Goal: Transaction & Acquisition: Subscribe to service/newsletter

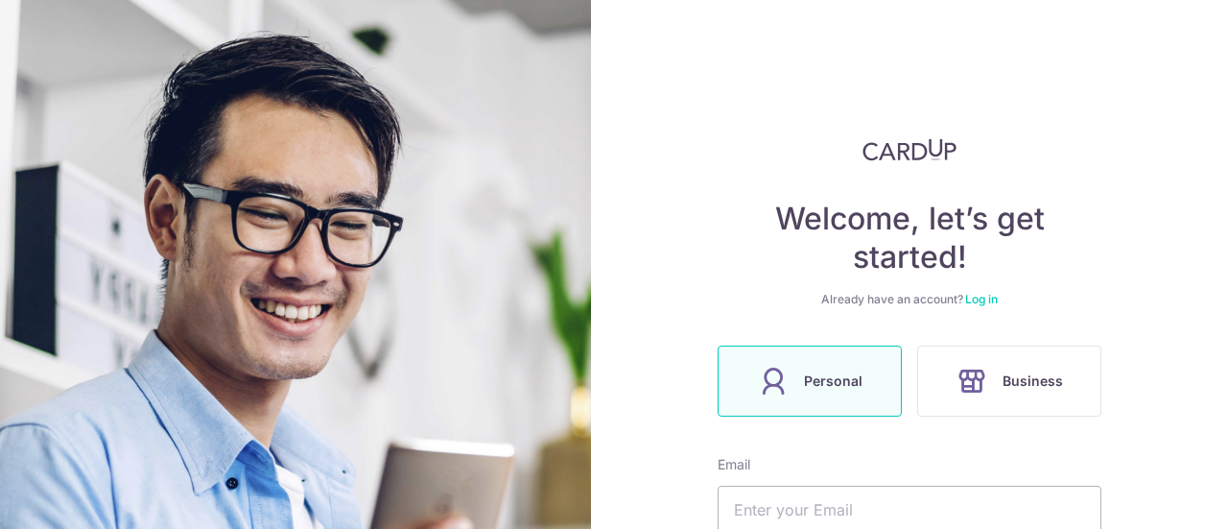
click at [853, 379] on span "Personal" at bounding box center [833, 380] width 59 height 23
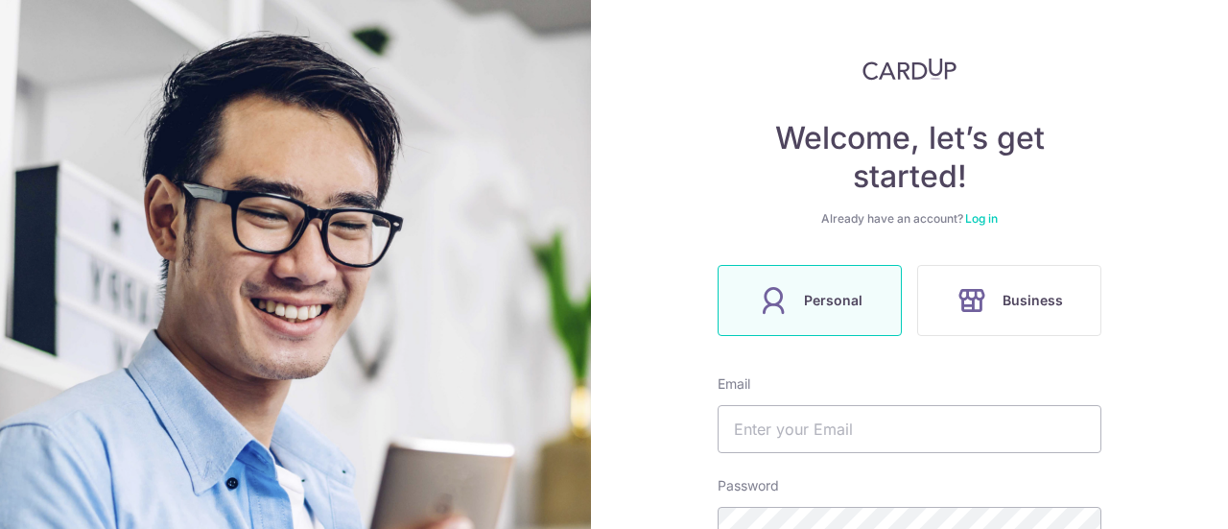
scroll to position [192, 0]
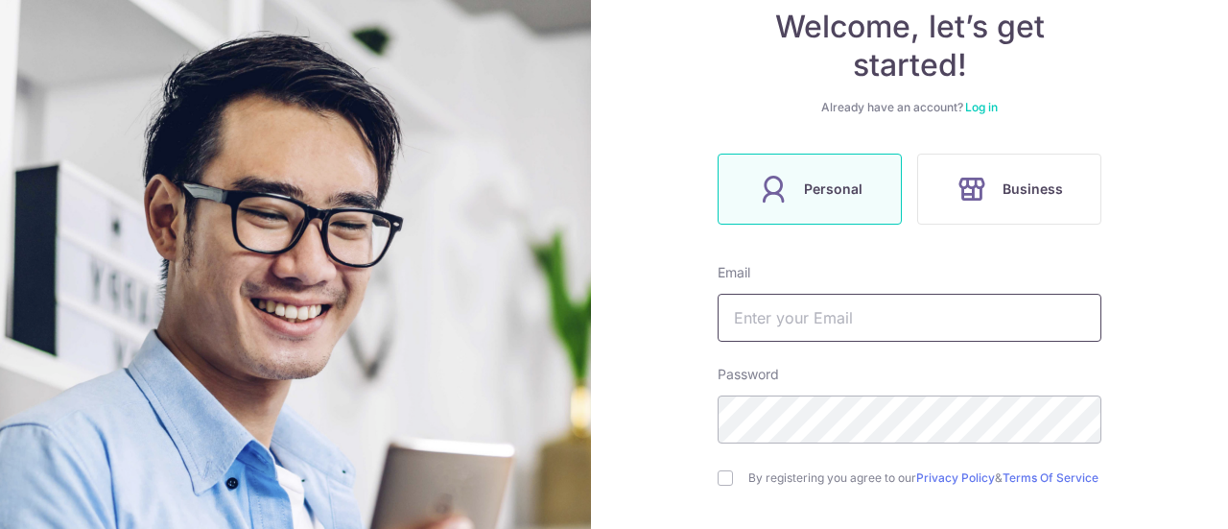
click at [829, 325] on input "text" at bounding box center [910, 318] width 384 height 48
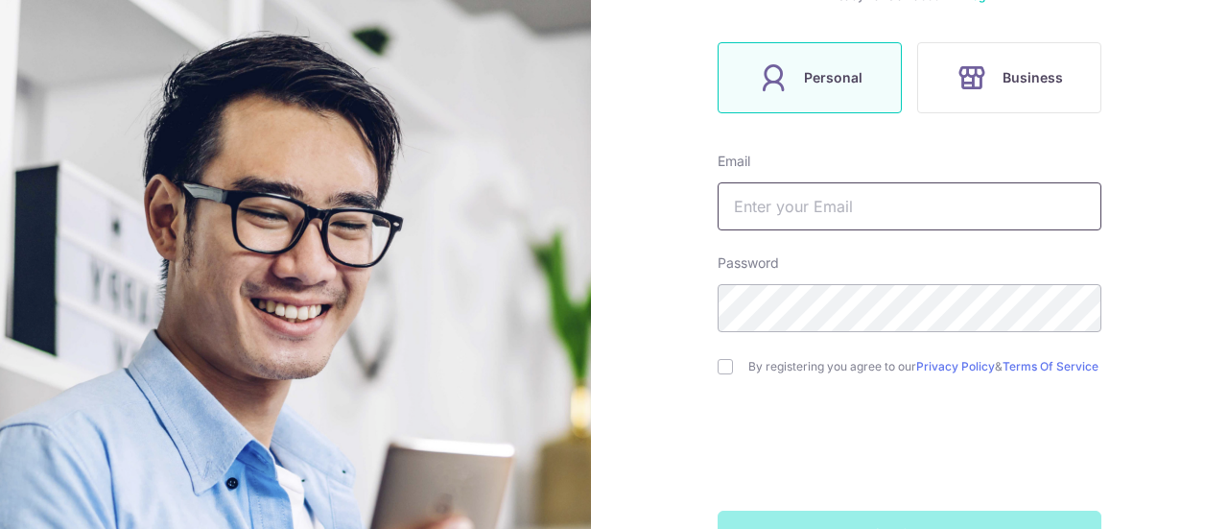
scroll to position [273, 0]
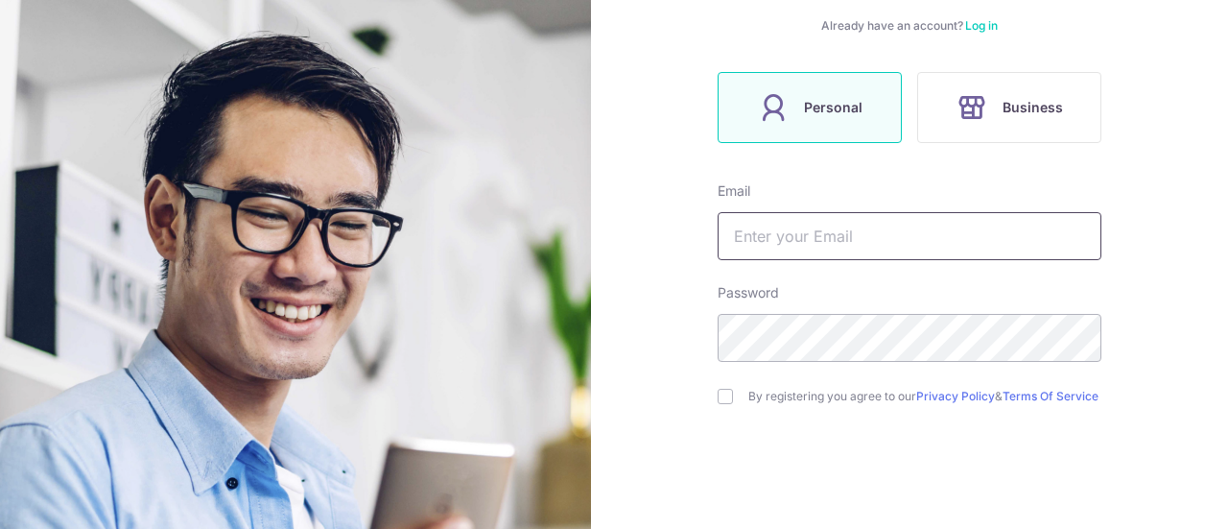
click at [795, 224] on input "text" at bounding box center [910, 236] width 384 height 48
click at [780, 248] on input "jia" at bounding box center [910, 236] width 384 height 48
type input "jia"
click at [988, 24] on link "Log in" at bounding box center [981, 25] width 33 height 14
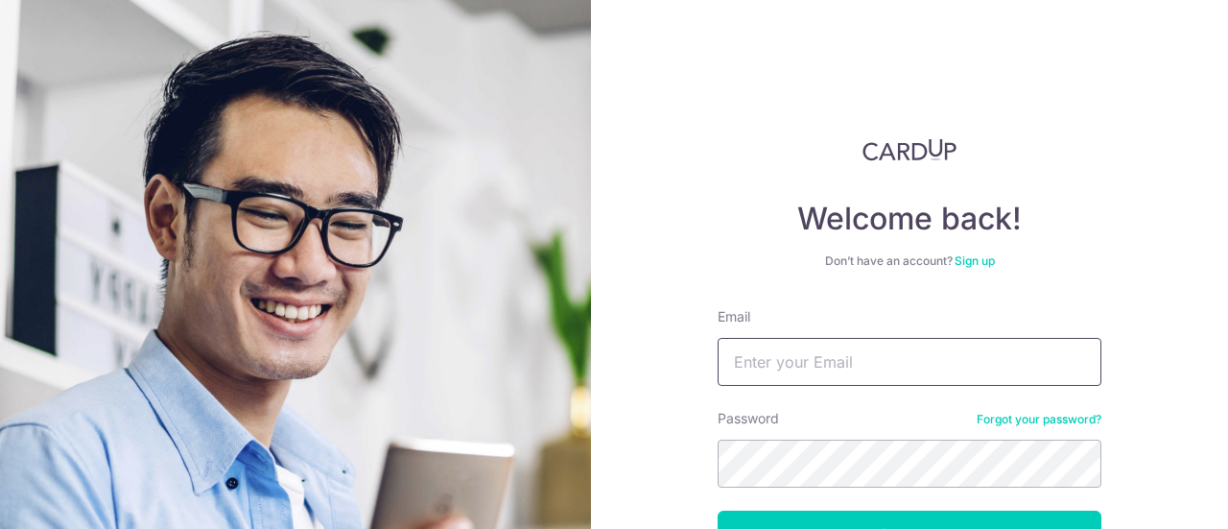
click at [852, 357] on input "Email" at bounding box center [910, 362] width 384 height 48
type input "jiapei.by623"
